Goal: Task Accomplishment & Management: Use online tool/utility

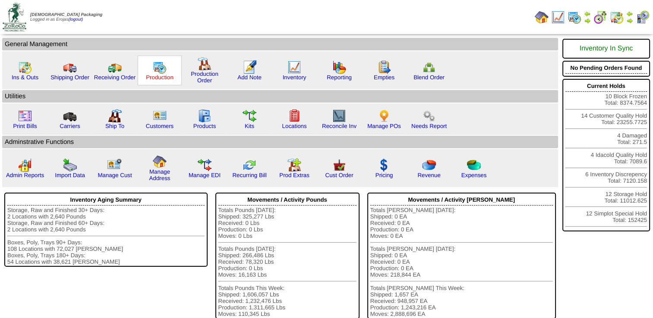
click at [161, 76] on link "Production" at bounding box center [160, 77] width 28 height 6
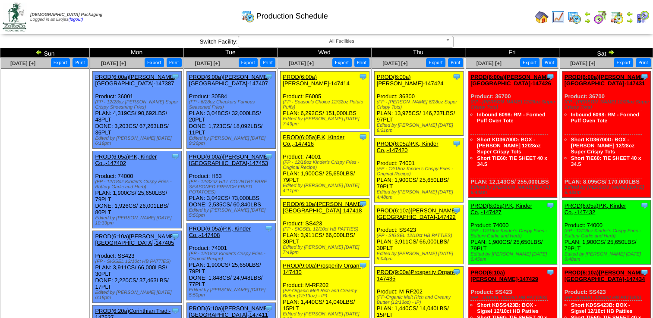
click at [309, 201] on link "PROD(6:10a)[PERSON_NAME][GEOGRAPHIC_DATA]-147418" at bounding box center [323, 207] width 80 height 13
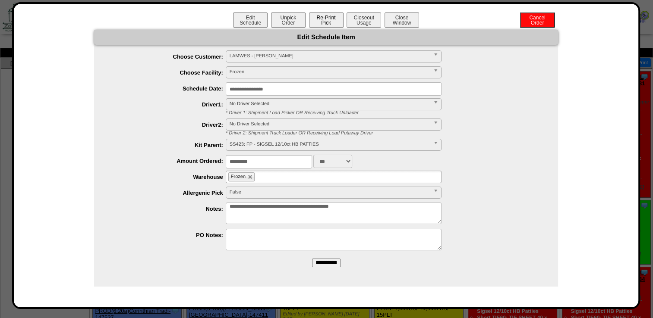
click at [326, 18] on button "Re-Print Pick" at bounding box center [326, 20] width 35 height 15
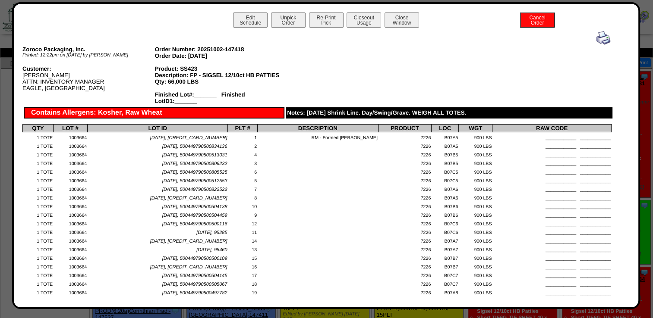
click at [596, 37] on img at bounding box center [603, 38] width 14 height 14
